Goal: Information Seeking & Learning: Learn about a topic

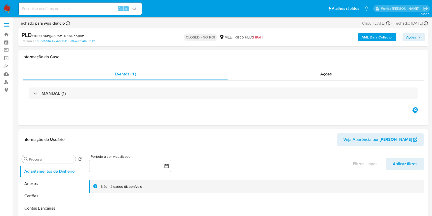
select select "10"
click at [327, 77] on span "Ações" at bounding box center [326, 74] width 12 height 6
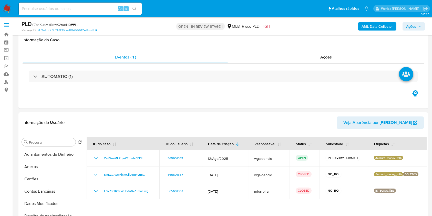
select select "10"
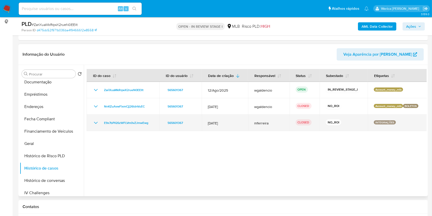
scroll to position [136, 0]
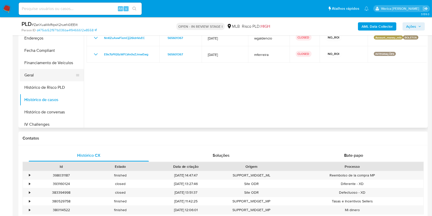
click at [51, 72] on button "Geral" at bounding box center [50, 75] width 60 height 12
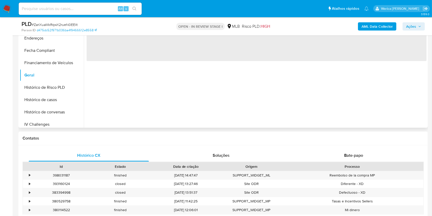
scroll to position [68, 0]
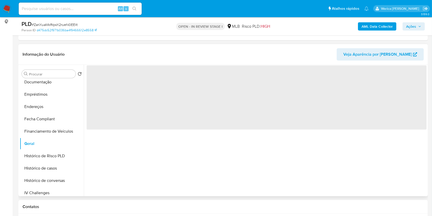
click at [124, 92] on span "‌" at bounding box center [257, 97] width 340 height 64
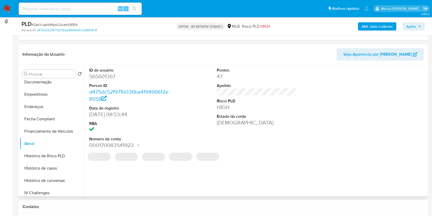
click at [101, 79] on dd "565601367" at bounding box center [129, 76] width 80 height 7
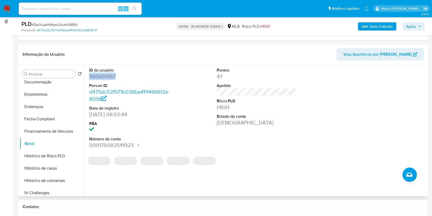
click at [101, 79] on dd "565601367" at bounding box center [129, 76] width 80 height 7
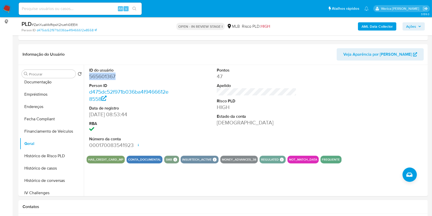
copy dd "565601367"
click at [57, 166] on button "Histórico de casos" at bounding box center [50, 168] width 60 height 12
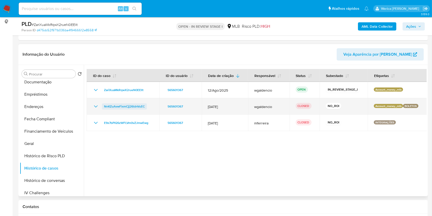
click at [117, 105] on span "NnKZuAvwFixmCjj26ldnVuEC" at bounding box center [124, 106] width 41 height 6
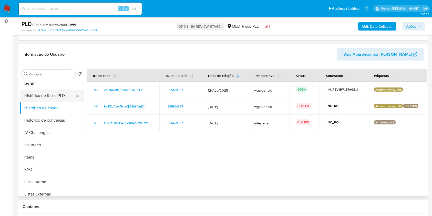
scroll to position [205, 0]
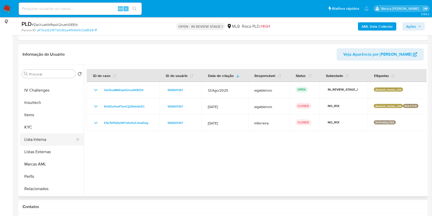
click at [38, 135] on button "Lista Interna" at bounding box center [50, 139] width 60 height 12
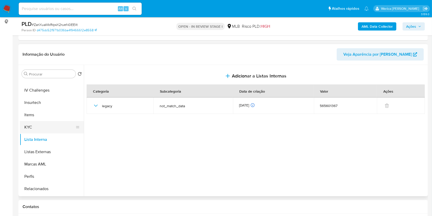
click at [43, 129] on button "KYC" at bounding box center [50, 127] width 60 height 12
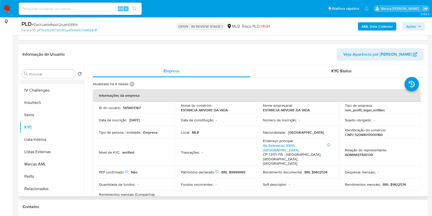
scroll to position [102, 0]
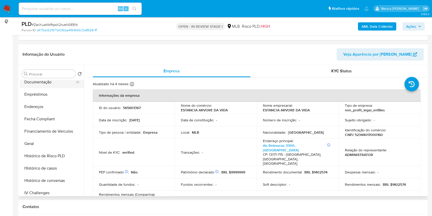
click at [47, 87] on button "Documentação" at bounding box center [50, 82] width 60 height 12
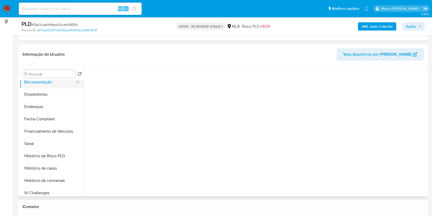
click at [47, 83] on button "Documentação" at bounding box center [50, 82] width 60 height 12
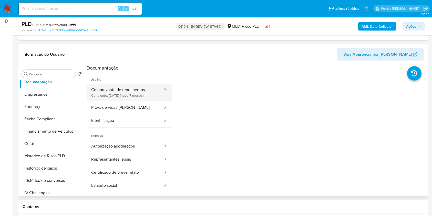
click at [101, 85] on button "Comprovante de rendimentos Concluído: 25/02/2025 (hace 7 meses)" at bounding box center [125, 91] width 77 height 17
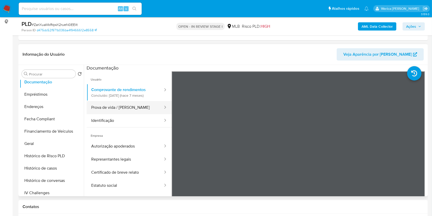
click at [132, 112] on button "Prova de vida / Selfie" at bounding box center [125, 107] width 77 height 13
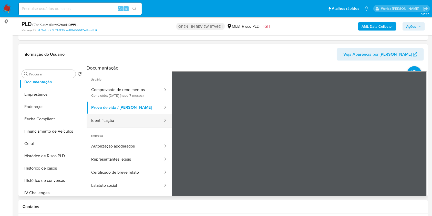
click at [159, 115] on div at bounding box center [163, 120] width 8 height 13
click at [139, 123] on button "Identificação" at bounding box center [125, 120] width 77 height 13
click at [138, 116] on button "Identificação" at bounding box center [125, 120] width 77 height 13
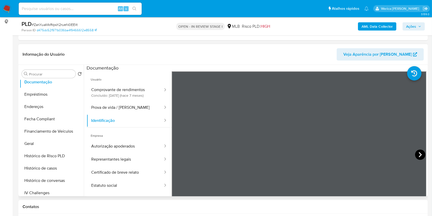
click at [415, 155] on icon at bounding box center [420, 154] width 10 height 10
click at [127, 88] on button "Comprovante de rendimentos Concluído: 25/02/2025 (hace 7 meses)" at bounding box center [125, 91] width 77 height 17
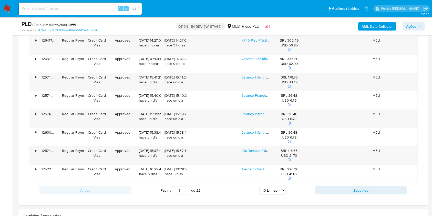
scroll to position [410, 0]
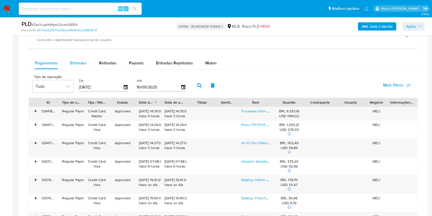
click at [81, 58] on div "Entradas" at bounding box center [78, 63] width 16 height 12
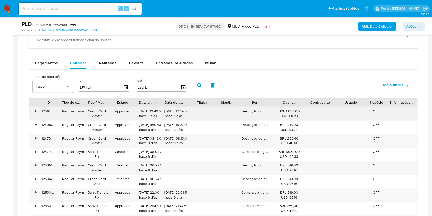
scroll to position [444, 0]
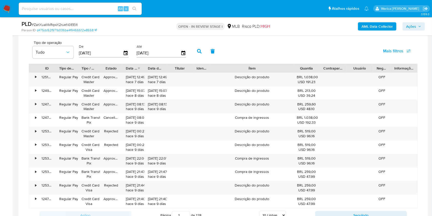
drag, startPoint x: 282, startPoint y: 68, endPoint x: 328, endPoint y: 69, distance: 46.1
click at [329, 69] on div "ID Tipo de operação Tipo / Método Estado Data de criação Data de aprovação Titu…" at bounding box center [223, 68] width 388 height 9
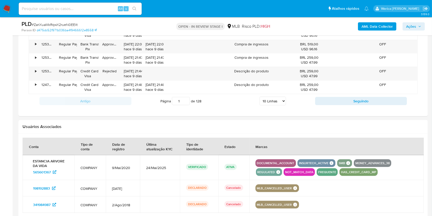
scroll to position [580, 0]
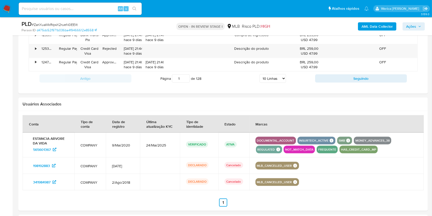
drag, startPoint x: 277, startPoint y: 76, endPoint x: 277, endPoint y: 81, distance: 4.6
click at [277, 76] on select "5 Linhas 10 Linhas 20 Linhas 25 Linhas 50 Linhas 100 Linhas" at bounding box center [272, 78] width 26 height 9
select select "100"
click at [259, 74] on select "5 Linhas 10 Linhas 20 Linhas 25 Linhas 50 Linhas 100 Linhas" at bounding box center [272, 78] width 26 height 9
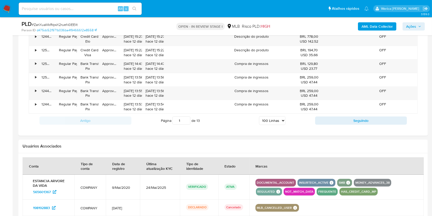
scroll to position [1747, 0]
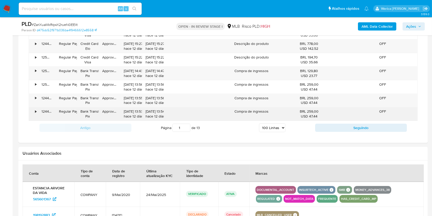
click at [253, 108] on div "Compra de ingressos" at bounding box center [251, 113] width 89 height 13
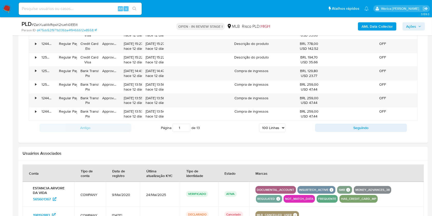
click at [321, 123] on button "Seguindo" at bounding box center [361, 127] width 92 height 8
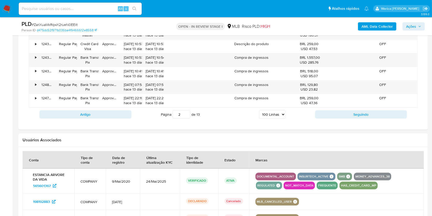
scroll to position [1802, 0]
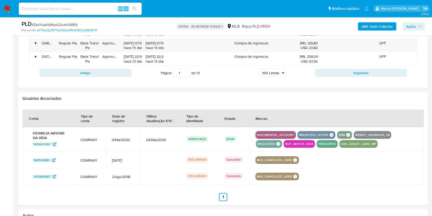
click at [186, 70] on input "1" at bounding box center [181, 73] width 18 height 8
click at [186, 69] on input "2" at bounding box center [181, 73] width 18 height 8
click at [186, 69] on input "3" at bounding box center [181, 73] width 18 height 8
click at [186, 69] on input "4" at bounding box center [181, 73] width 18 height 8
click at [186, 69] on input "5" at bounding box center [181, 73] width 18 height 8
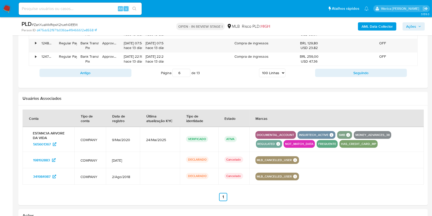
click at [186, 69] on input "6" at bounding box center [181, 73] width 18 height 8
click at [186, 69] on input "7" at bounding box center [181, 73] width 18 height 8
click at [186, 69] on input "8" at bounding box center [181, 73] width 18 height 8
click at [186, 69] on input "9" at bounding box center [181, 73] width 18 height 8
click at [186, 69] on input "10" at bounding box center [181, 73] width 18 height 8
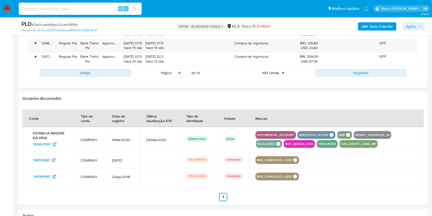
click at [186, 69] on input "11" at bounding box center [181, 73] width 18 height 8
click at [186, 69] on input "12" at bounding box center [181, 73] width 18 height 8
click at [241, 69] on div "Página 12 de 13 5 Linhas 10 Linhas 20 Linhas 25 Linhas 50 Linhas 100 Linhas" at bounding box center [223, 73] width 184 height 10
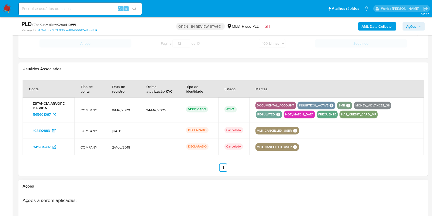
scroll to position [1255, 0]
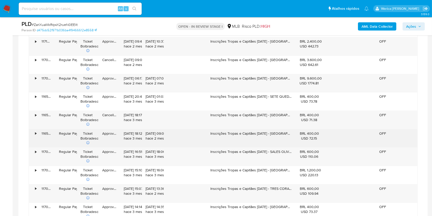
click at [236, 132] on div "Inscrições Tropas e Capitães Julho 2025 - GOVERNADOR VALADARES" at bounding box center [251, 138] width 89 height 18
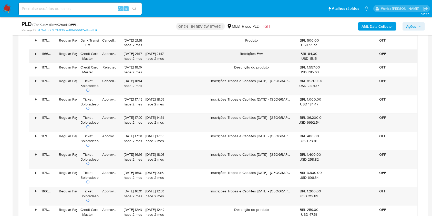
scroll to position [1085, 0]
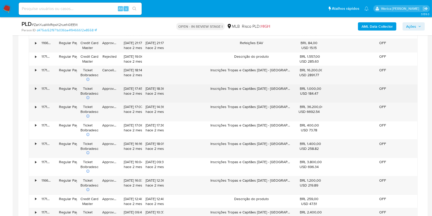
click at [253, 89] on div "Inscrições Tropas e Capitães Julho 2025 - OSASCO" at bounding box center [251, 93] width 89 height 18
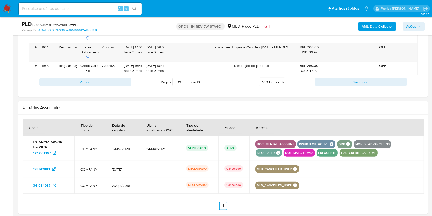
scroll to position [2109, 0]
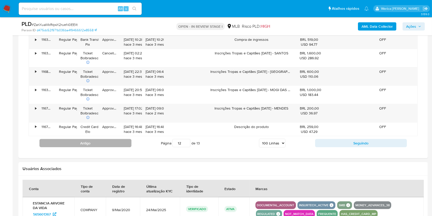
click at [111, 140] on button "Antigo" at bounding box center [85, 143] width 92 height 8
type input "11"
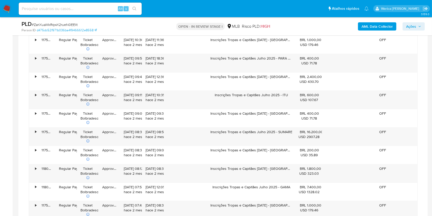
scroll to position [675, 0]
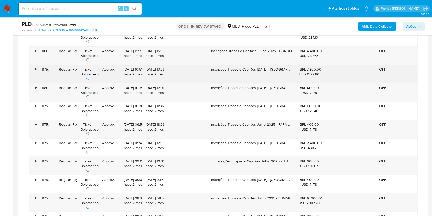
drag, startPoint x: 228, startPoint y: 68, endPoint x: 274, endPoint y: 74, distance: 46.5
click at [274, 74] on div "Inscrições Tropas e Capitães Julho 2025 - ANAPOLIS" at bounding box center [251, 74] width 89 height 18
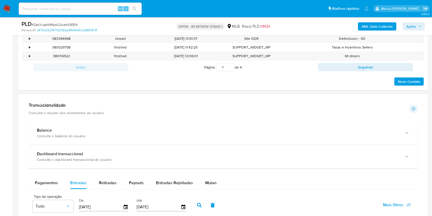
scroll to position [355, 0]
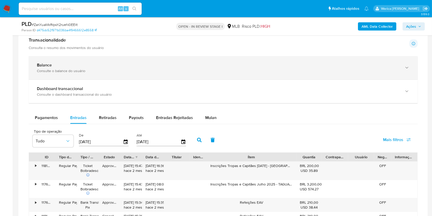
click at [88, 68] on div "Consulte o balance do usuário" at bounding box center [218, 70] width 362 height 5
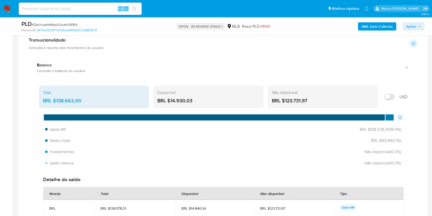
drag, startPoint x: 55, startPoint y: 99, endPoint x: 84, endPoint y: 100, distance: 28.9
click at [84, 100] on div "BRL $138.662,00" at bounding box center [94, 100] width 102 height 7
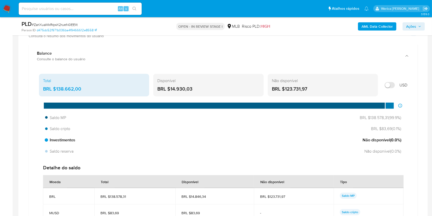
scroll to position [321, 0]
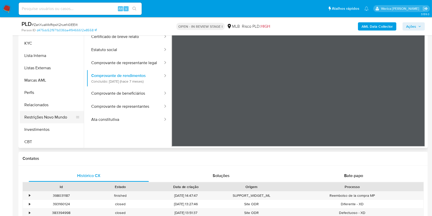
scroll to position [241, 0]
drag, startPoint x: 50, startPoint y: 114, endPoint x: 170, endPoint y: 69, distance: 128.2
click at [51, 114] on button "Restrições Novo Mundo" at bounding box center [52, 116] width 64 height 12
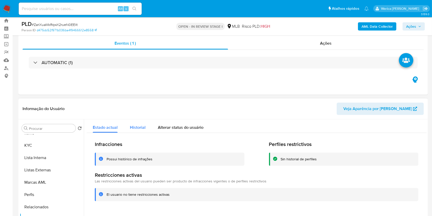
click at [130, 127] on span "Historial" at bounding box center [138, 127] width 16 height 6
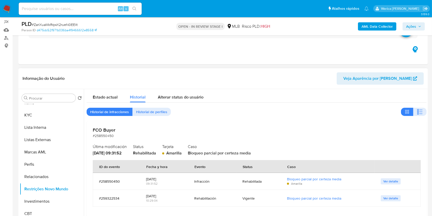
scroll to position [82, 0]
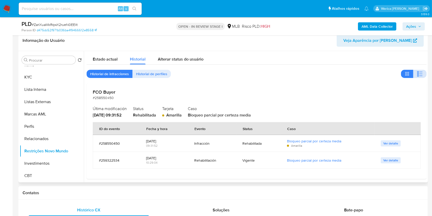
click at [417, 71] on icon "button" at bounding box center [419, 74] width 6 height 6
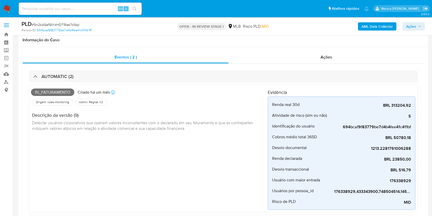
select select "10"
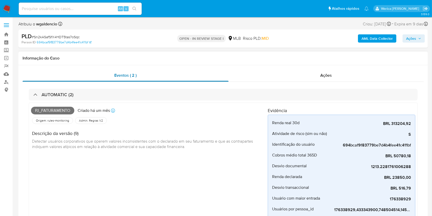
click at [157, 79] on div "Eventos ( 2 )" at bounding box center [126, 75] width 206 height 12
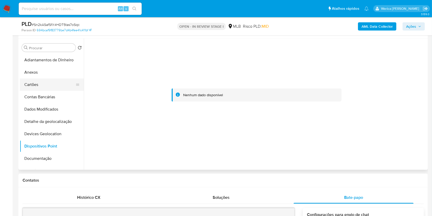
click at [47, 78] on button "Cartões" at bounding box center [50, 84] width 60 height 12
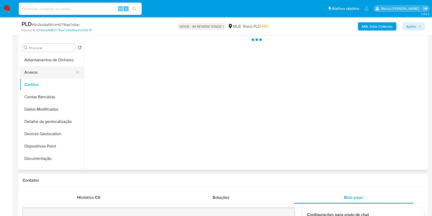
click at [46, 73] on button "Anexos" at bounding box center [50, 72] width 60 height 12
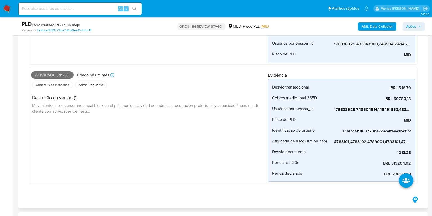
scroll to position [136, 0]
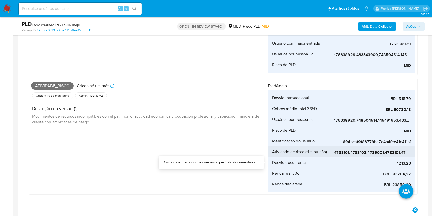
drag, startPoint x: 359, startPoint y: 158, endPoint x: 398, endPoint y: 155, distance: 39.3
click at [398, 155] on div "Desvio transaccional BRL 516,79 Divida da entrada do mês versus o perfil do doc…" at bounding box center [340, 141] width 147 height 102
click at [410, 157] on div "1213.23" at bounding box center [372, 162] width 77 height 11
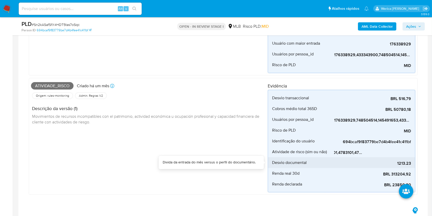
click at [410, 157] on div "1213.23" at bounding box center [372, 162] width 77 height 11
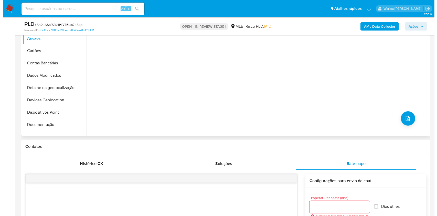
scroll to position [307, 0]
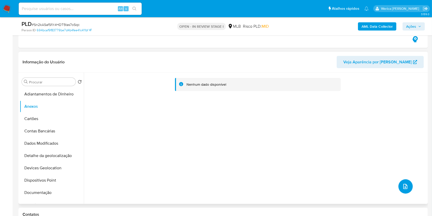
click at [401, 189] on button "upload-file" at bounding box center [405, 186] width 14 height 14
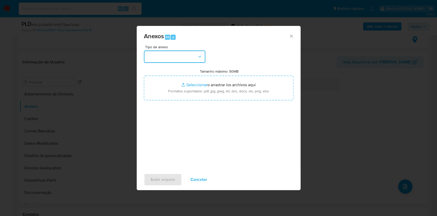
click at [203, 53] on button "button" at bounding box center [174, 56] width 61 height 12
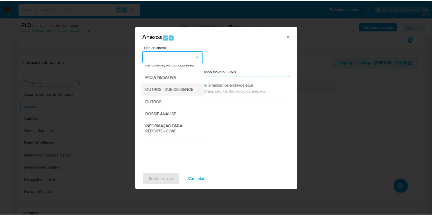
scroll to position [68, 0]
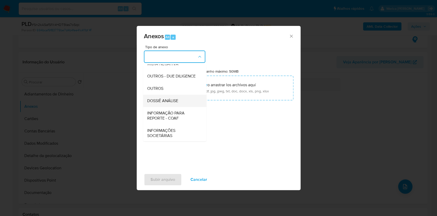
click at [183, 107] on div "DOSSIÊ ANÁLISE" at bounding box center [173, 100] width 52 height 12
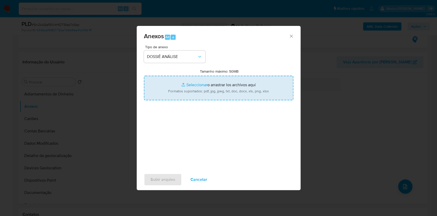
click at [241, 85] on input "Tamanho máximo: 50MB Seleccionar archivos" at bounding box center [218, 88] width 149 height 25
type input "C:\fakepath\Mulan 176338929_2025_09_16_10_25_35.ods"
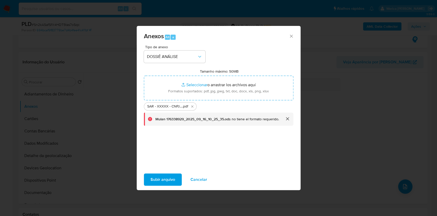
click at [286, 117] on button "cerrar" at bounding box center [287, 118] width 12 height 12
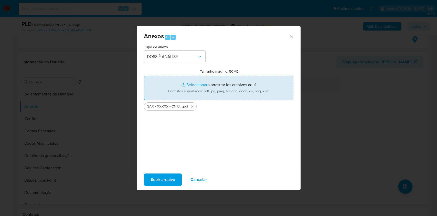
type input "C:\fakepath\Mulan 176338929_2025_09_16_10_25_35.xlsx"
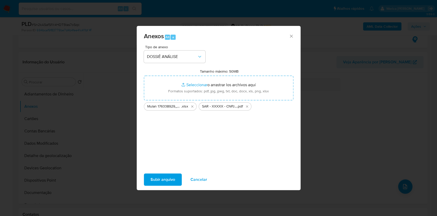
click at [167, 177] on span "Subir arquivo" at bounding box center [163, 179] width 25 height 11
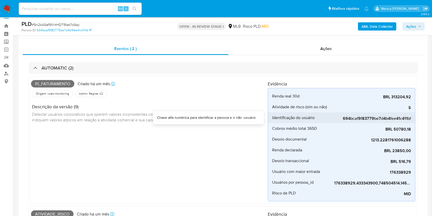
scroll to position [0, 0]
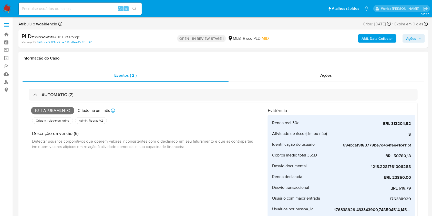
click at [323, 77] on span "Ações" at bounding box center [326, 75] width 12 height 6
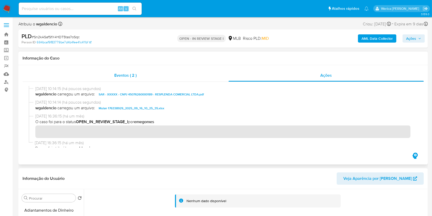
click at [195, 79] on div "Eventos ( 2 )" at bounding box center [126, 75] width 206 height 12
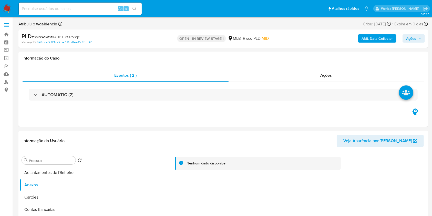
click at [366, 39] on b "AML Data Collector" at bounding box center [376, 38] width 31 height 8
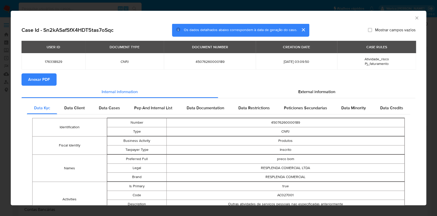
click at [47, 77] on span "Anexar PDF" at bounding box center [39, 79] width 22 height 11
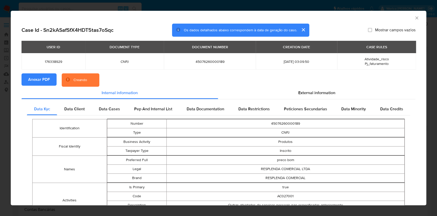
click at [414, 18] on icon "Fechar a janela" at bounding box center [416, 17] width 5 height 5
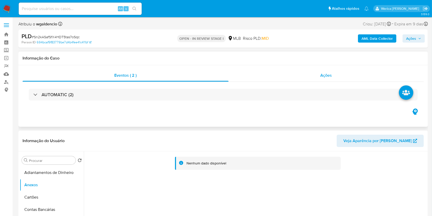
click at [317, 81] on div "Ações" at bounding box center [325, 75] width 195 height 12
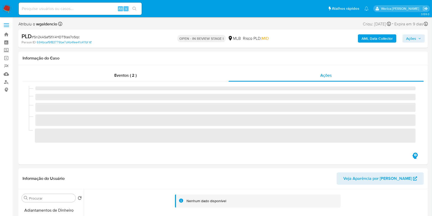
click at [408, 39] on span "Ações" at bounding box center [411, 38] width 10 height 8
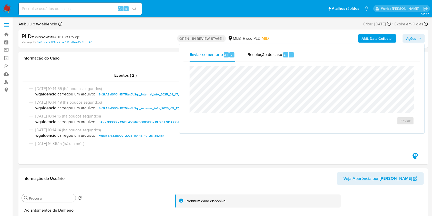
click at [305, 58] on div "Enviar comentário Alt c Resolução do caso Alt r" at bounding box center [301, 54] width 237 height 13
click at [294, 57] on button "Resolução do caso Alt r" at bounding box center [270, 54] width 59 height 13
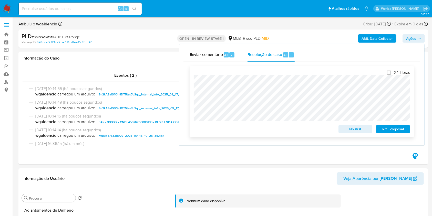
click at [385, 127] on span "ROI Proposal" at bounding box center [392, 128] width 27 height 7
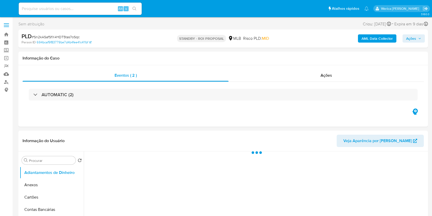
select select "10"
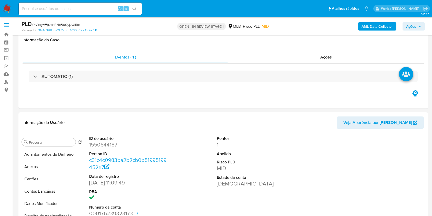
select select "10"
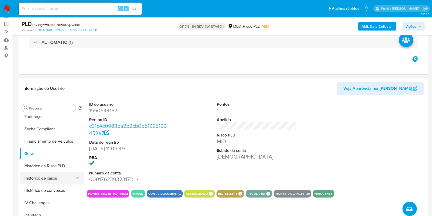
scroll to position [136, 0]
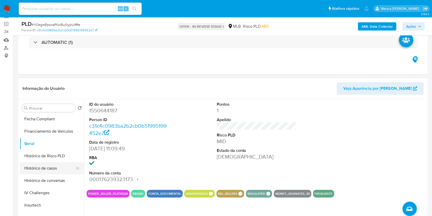
click at [54, 170] on button "Histórico de casos" at bounding box center [50, 168] width 60 height 12
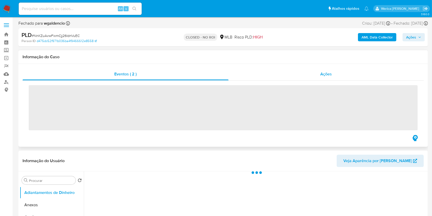
click at [320, 74] on span "Ações" at bounding box center [326, 74] width 12 height 6
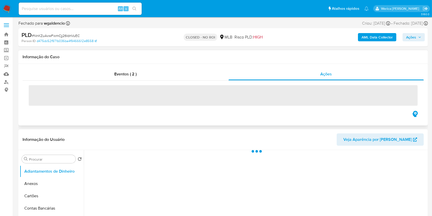
select select "10"
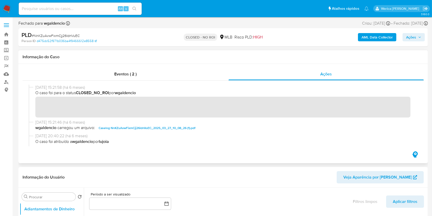
click at [151, 130] on span "Caselog NnKZuAvwFixmCjj26ldnVuEC_2025_03_27_10_08_26 (1).pdf" at bounding box center [147, 128] width 97 height 6
